Goal: Find contact information: Find contact information

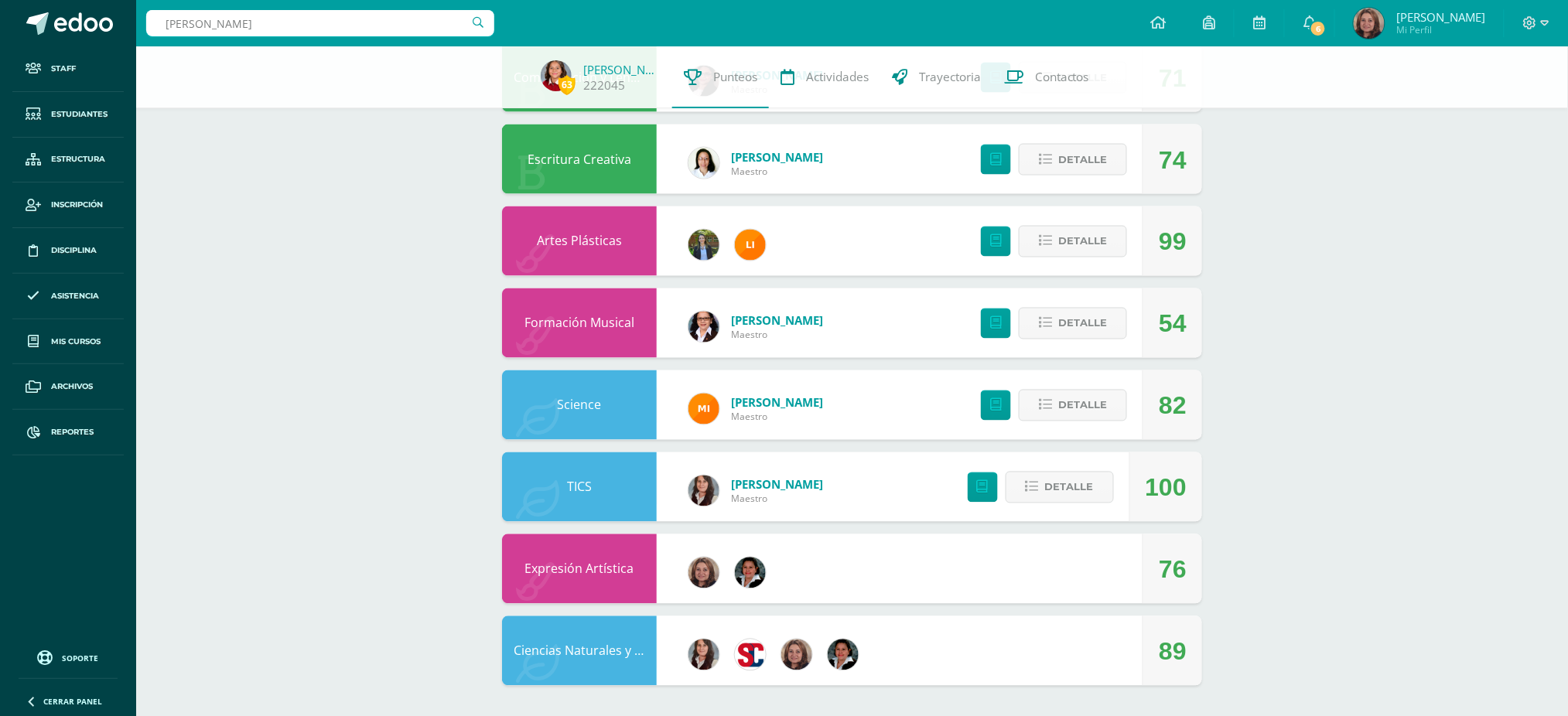
scroll to position [857, 0]
drag, startPoint x: 0, startPoint y: 0, endPoint x: 63, endPoint y: 44, distance: 76.8
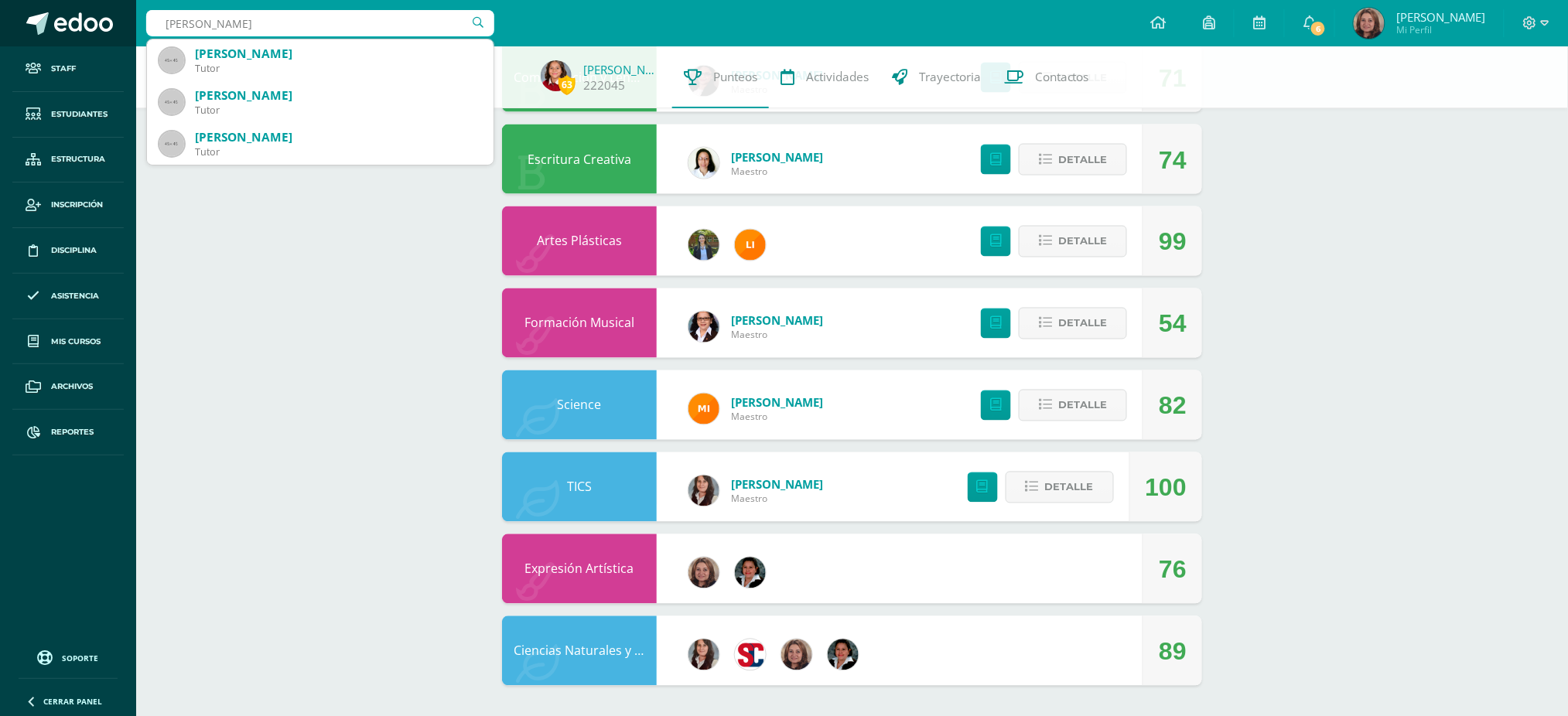
type input "[PERSON_NAME]"
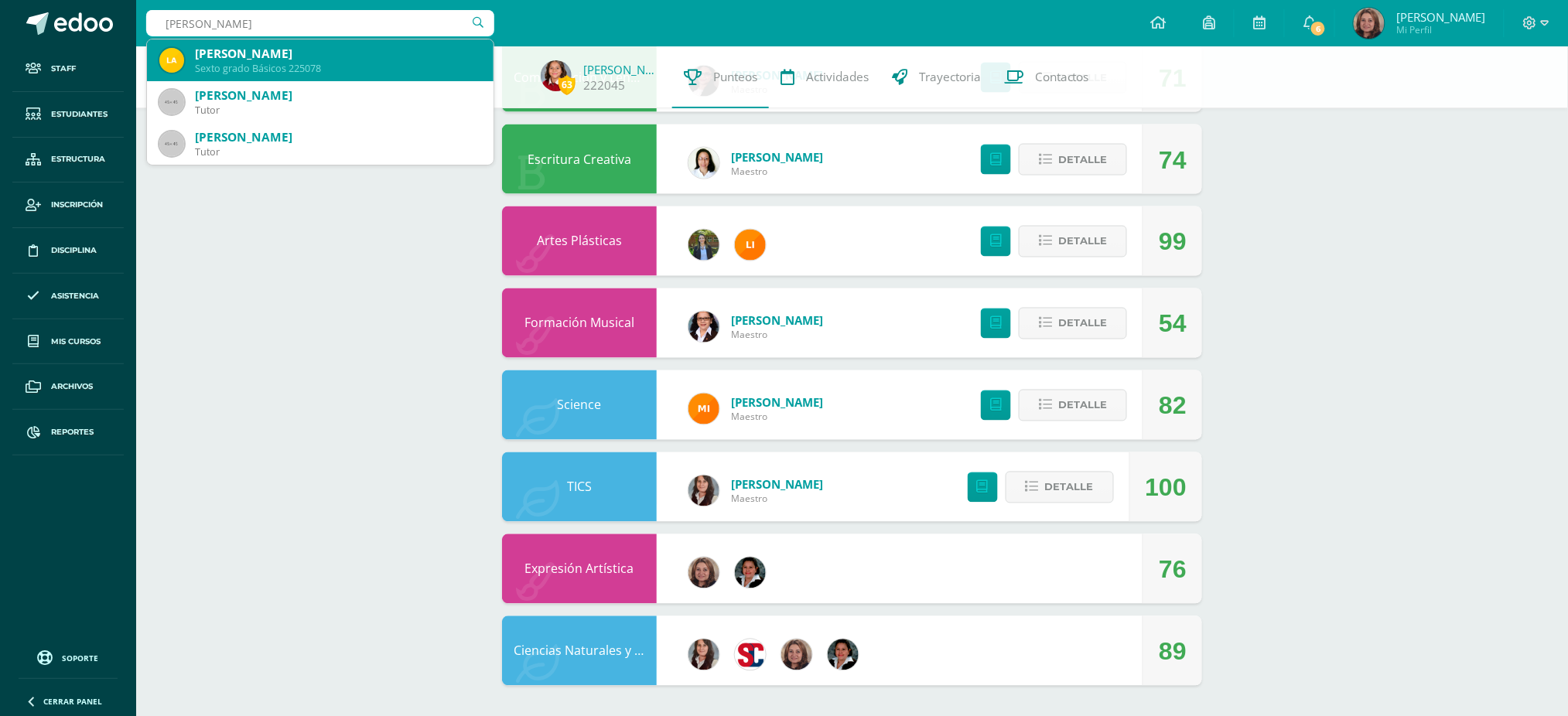
click at [233, 62] on div "Sexto grado Básicos 225078" at bounding box center [338, 69] width 287 height 13
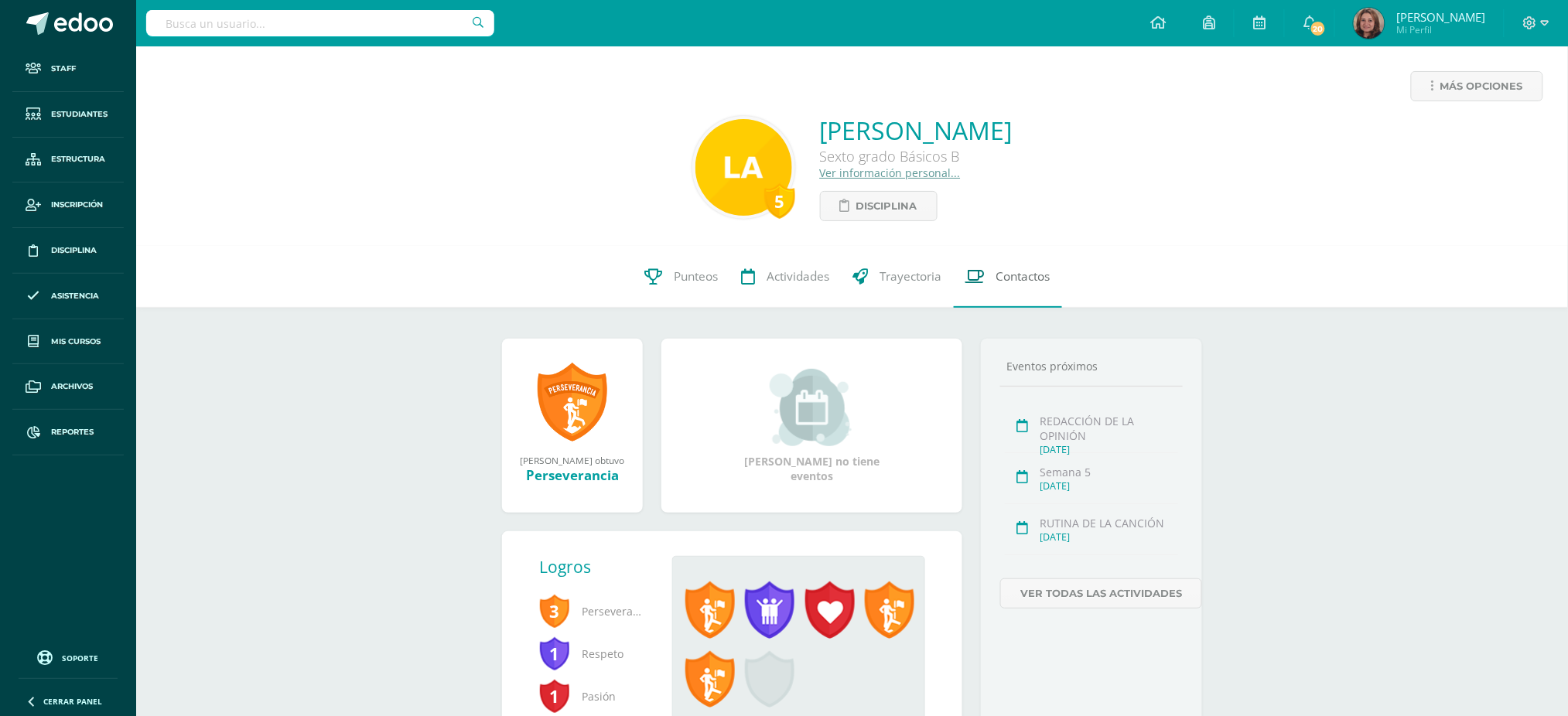
click at [1017, 278] on span "Contactos" at bounding box center [1023, 276] width 54 height 16
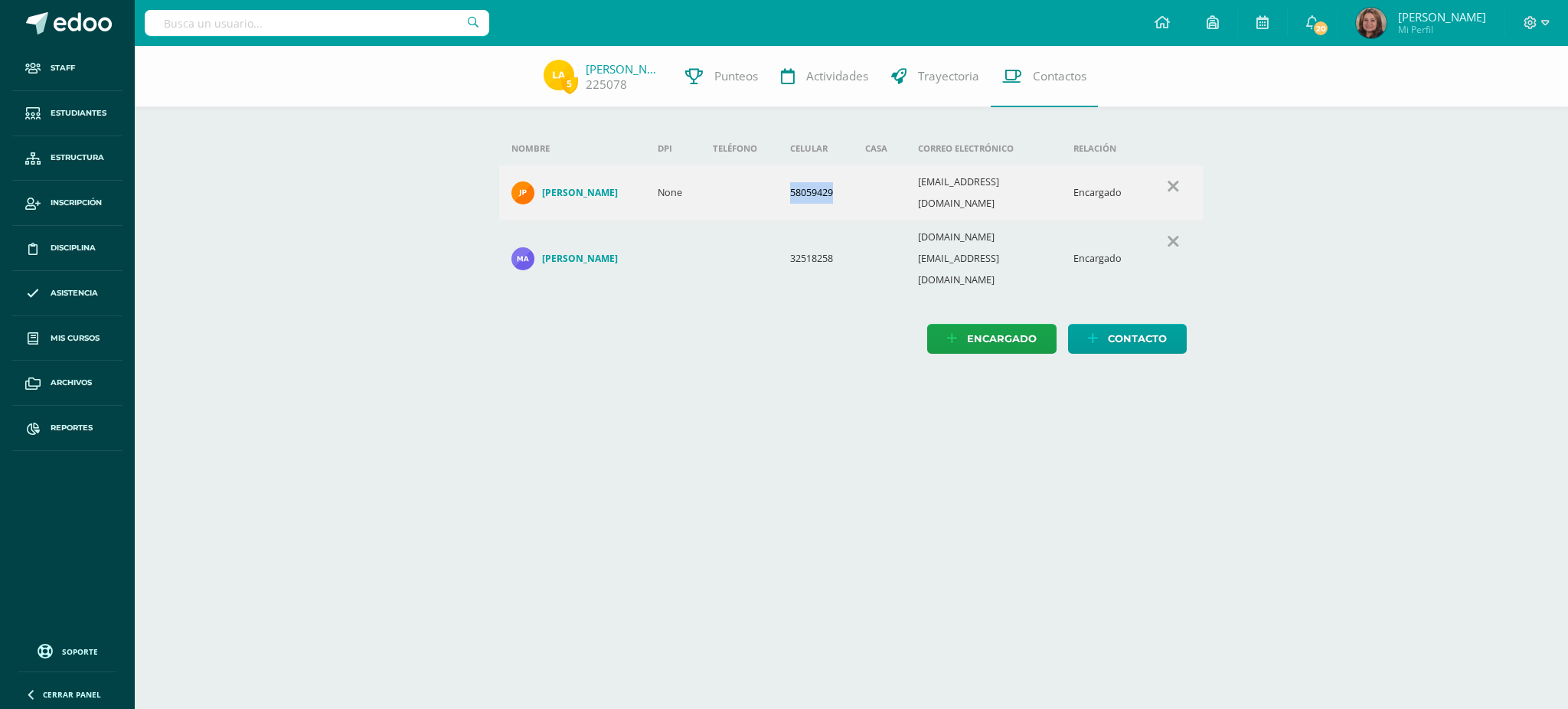
drag, startPoint x: 791, startPoint y: 185, endPoint x: 843, endPoint y: 190, distance: 52.2
click at [842, 188] on td "58059429" at bounding box center [816, 193] width 75 height 56
copy td "58059429"
